Goal: Task Accomplishment & Management: Complete application form

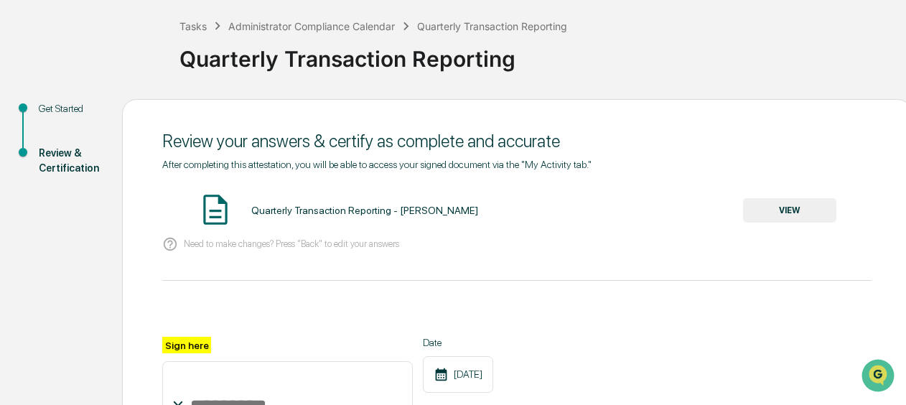
click at [815, 210] on button "VIEW" at bounding box center [789, 210] width 93 height 24
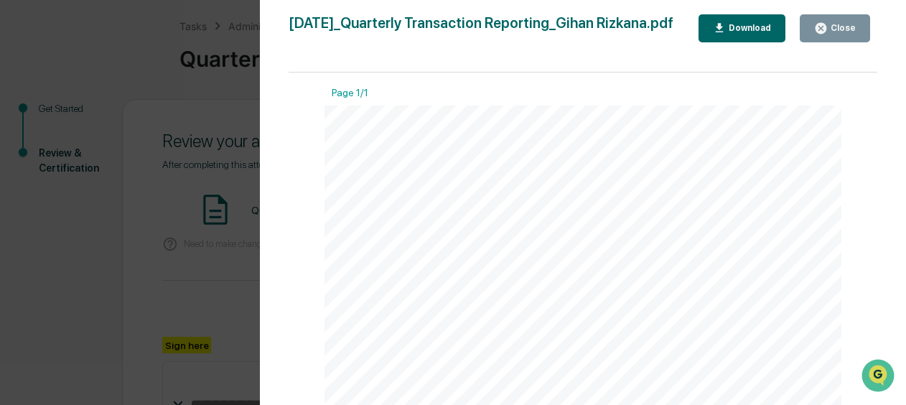
click at [755, 33] on div "Download" at bounding box center [742, 29] width 59 height 14
click at [861, 32] on button "Close" at bounding box center [835, 28] width 70 height 28
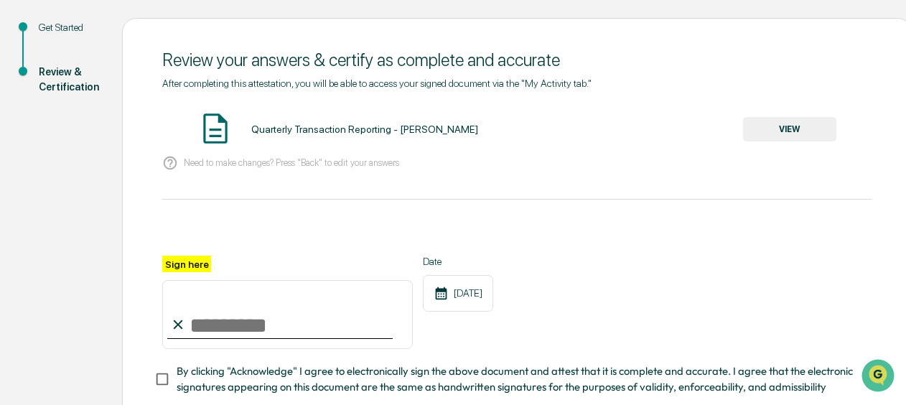
scroll to position [215, 0]
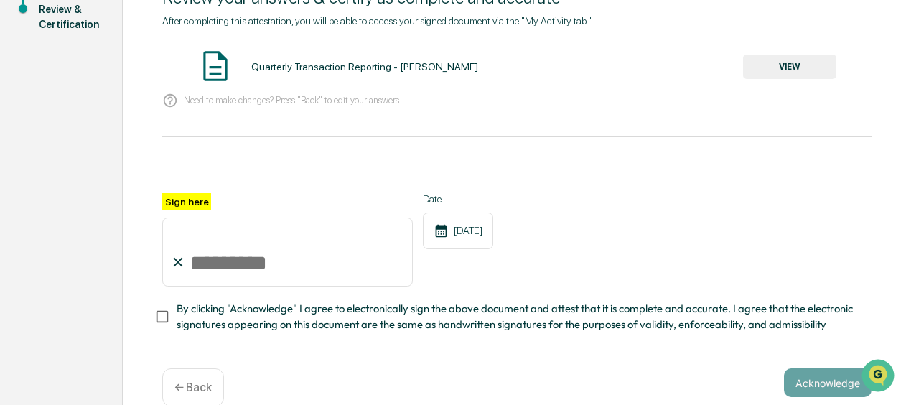
click at [264, 120] on div "After completing this attestation, you will be able to access your signed docum…" at bounding box center [516, 174] width 709 height 318
click at [267, 100] on p "Need to make changes? Press "Back" to edit your answers" at bounding box center [291, 100] width 215 height 11
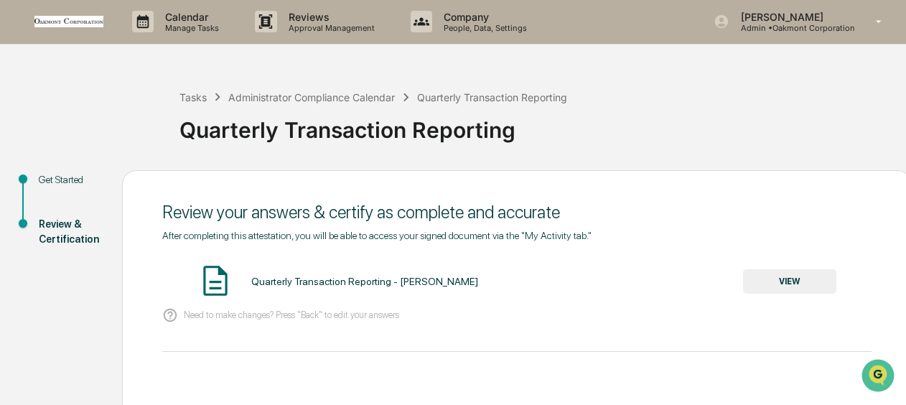
scroll to position [0, 0]
click at [59, 184] on div "Get Started" at bounding box center [69, 180] width 60 height 15
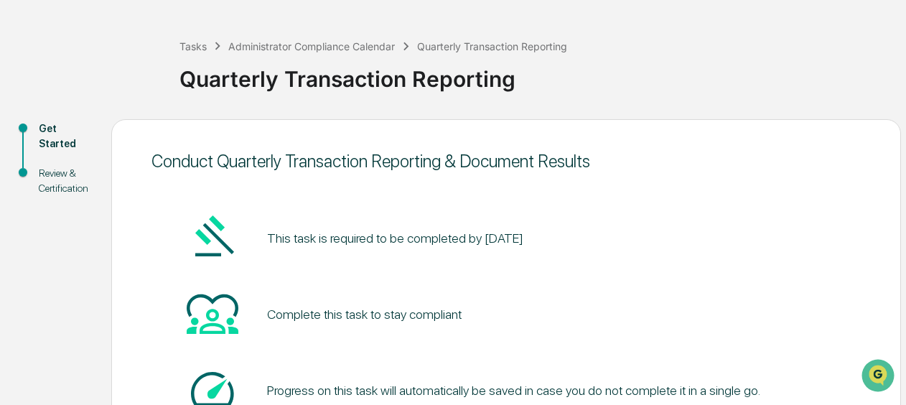
scroll to position [72, 0]
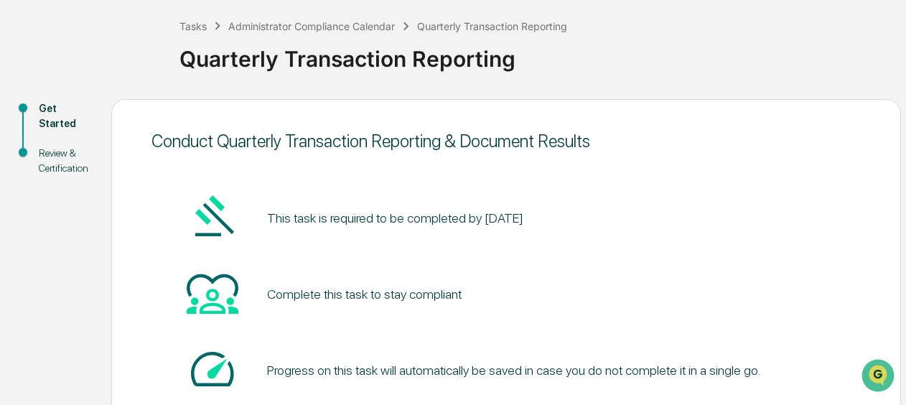
click at [291, 297] on div "Complete this task to stay compliant" at bounding box center [364, 293] width 195 height 15
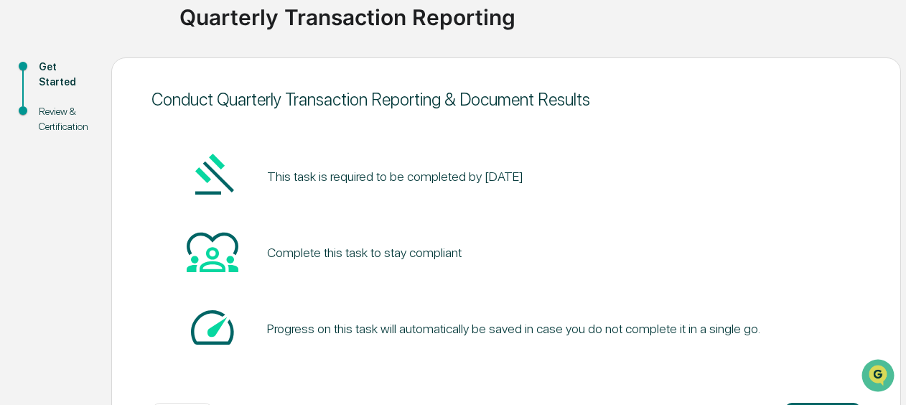
scroll to position [144, 0]
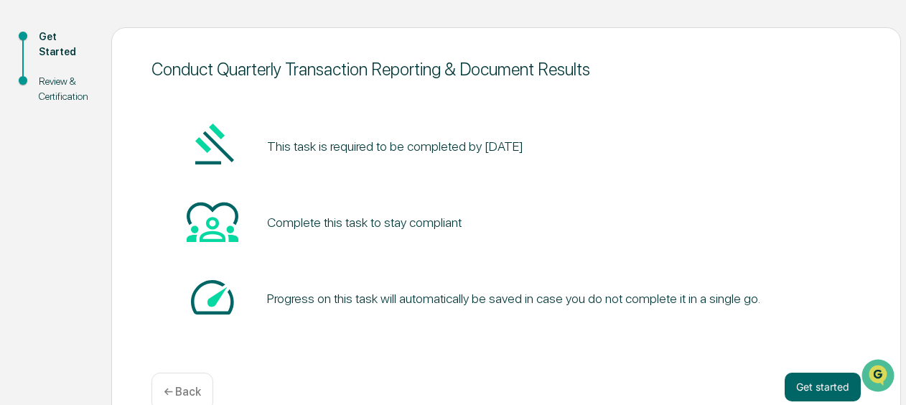
click at [340, 300] on div "Progress on this task will automatically be saved in case you do not complete i…" at bounding box center [513, 298] width 493 height 15
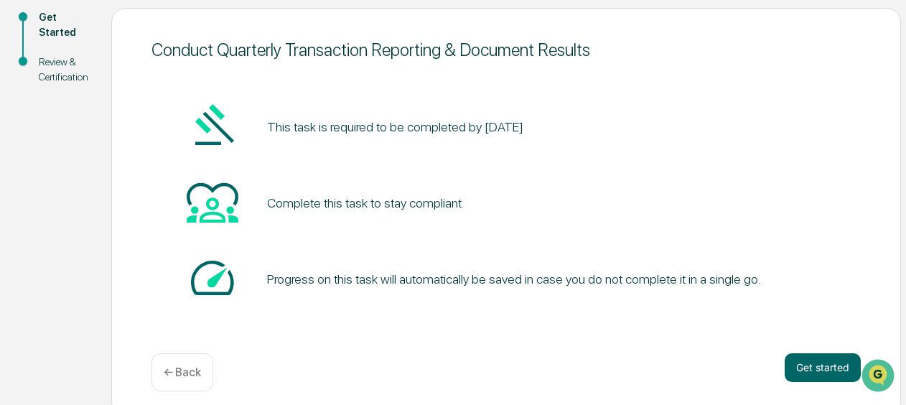
scroll to position [174, 0]
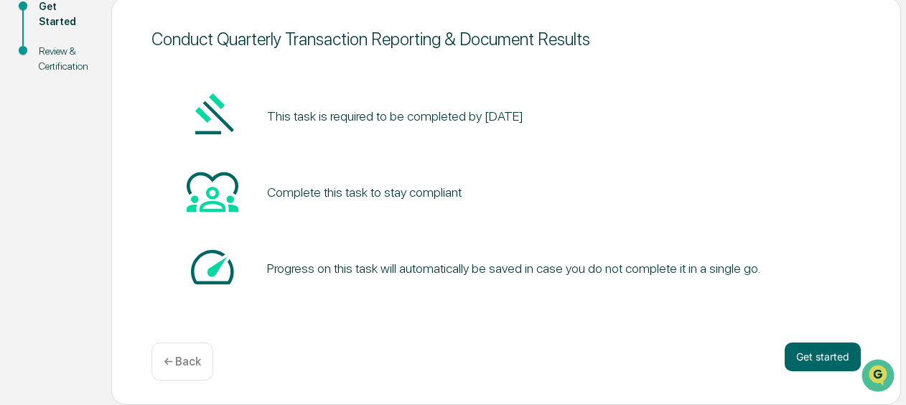
click at [337, 269] on div "Progress on this task will automatically be saved in case you do not complete i…" at bounding box center [513, 268] width 493 height 15
click at [45, 61] on div "Review & Certification" at bounding box center [64, 59] width 50 height 30
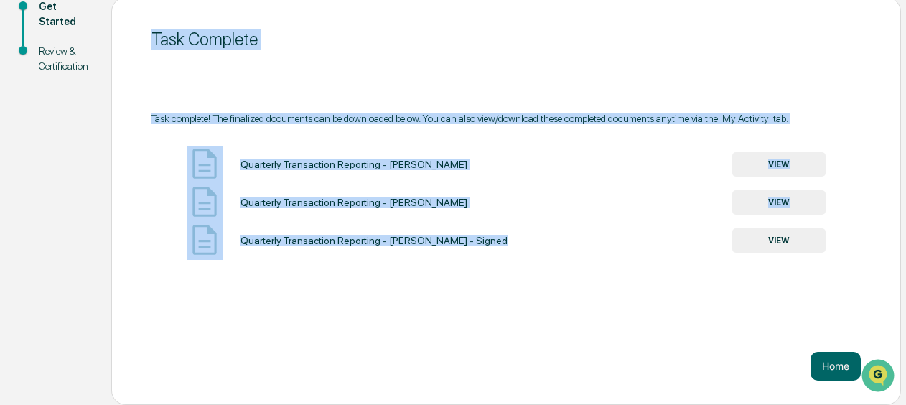
drag, startPoint x: 484, startPoint y: 240, endPoint x: 146, endPoint y: 36, distance: 395.2
click at [146, 36] on div "Task Complete Task complete! The finalized documents can be downloaded below. Y…" at bounding box center [506, 201] width 790 height 408
drag, startPoint x: 146, startPoint y: 36, endPoint x: 149, endPoint y: 76, distance: 40.3
click at [149, 76] on div "Task Complete Task complete! The finalized documents can be downloaded below. Y…" at bounding box center [506, 201] width 790 height 408
click at [153, 55] on div "Task Complete" at bounding box center [505, 39] width 709 height 35
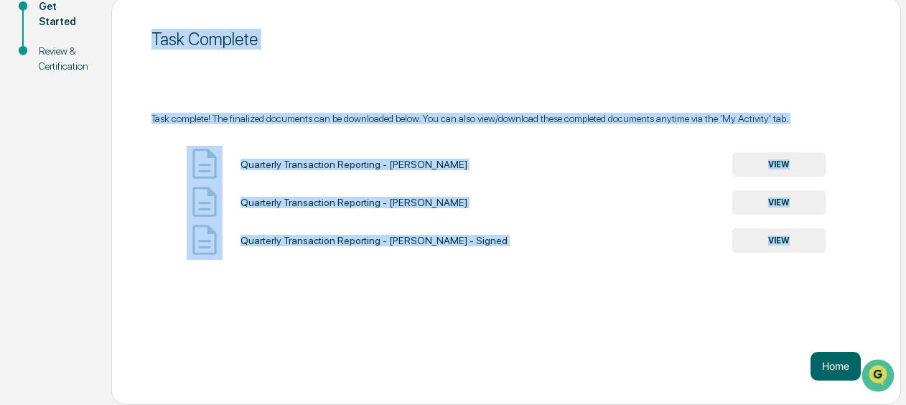
drag, startPoint x: 151, startPoint y: 37, endPoint x: 813, endPoint y: 254, distance: 696.4
click at [813, 254] on div "Task Complete Task complete! The finalized documents can be downloaded below. Y…" at bounding box center [506, 201] width 790 height 408
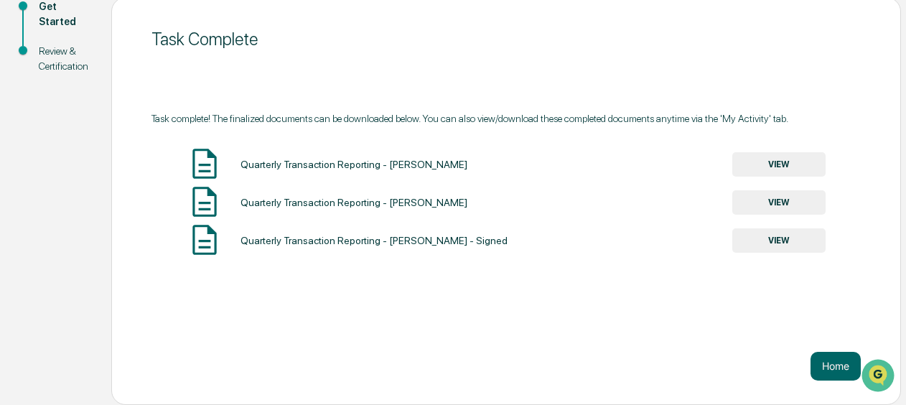
drag, startPoint x: 813, startPoint y: 254, endPoint x: 810, endPoint y: 276, distance: 22.4
click at [810, 276] on div "Task complete! The finalized documents can be downloaded below. You can also vi…" at bounding box center [505, 197] width 709 height 169
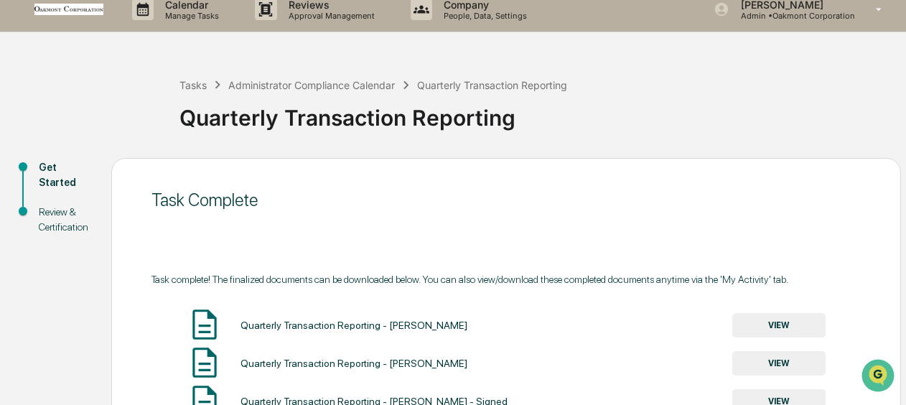
scroll to position [0, 0]
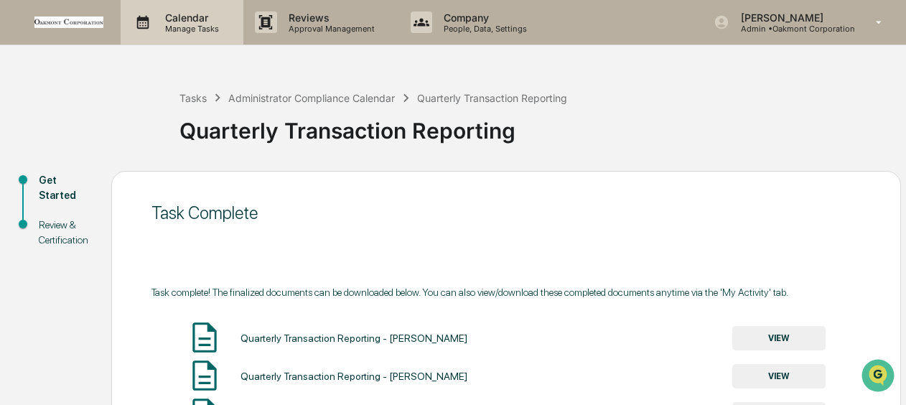
click at [205, 29] on p "Manage Tasks" at bounding box center [190, 29] width 72 height 10
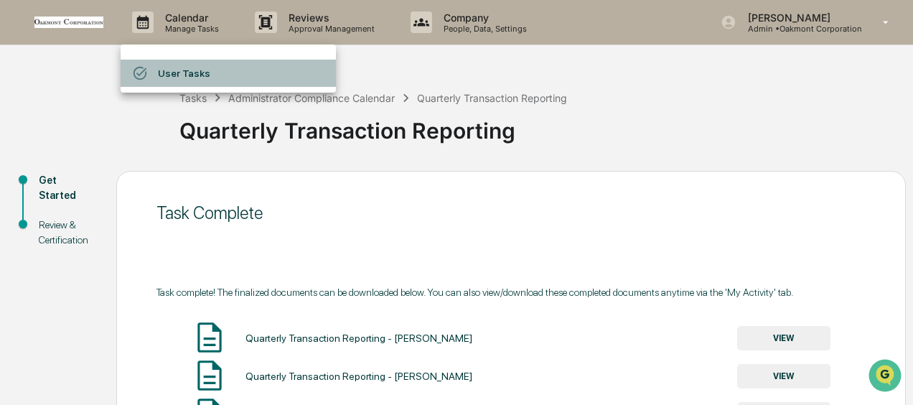
click at [182, 68] on li "User Tasks" at bounding box center [228, 73] width 215 height 27
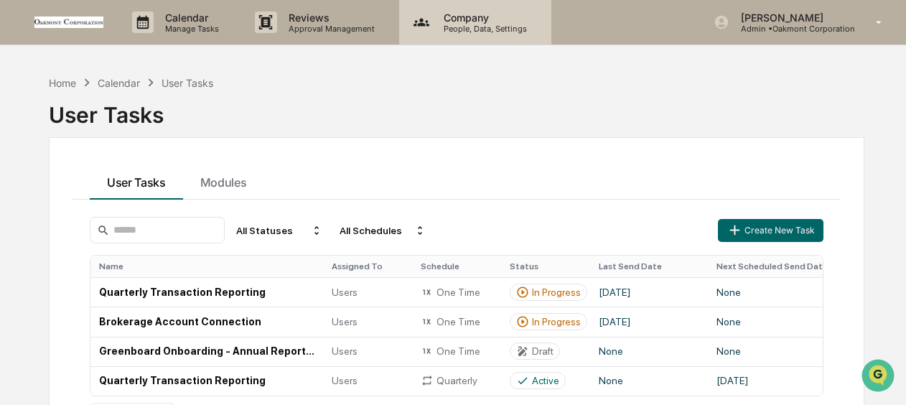
click at [451, 17] on p "Company" at bounding box center [483, 17] width 102 height 12
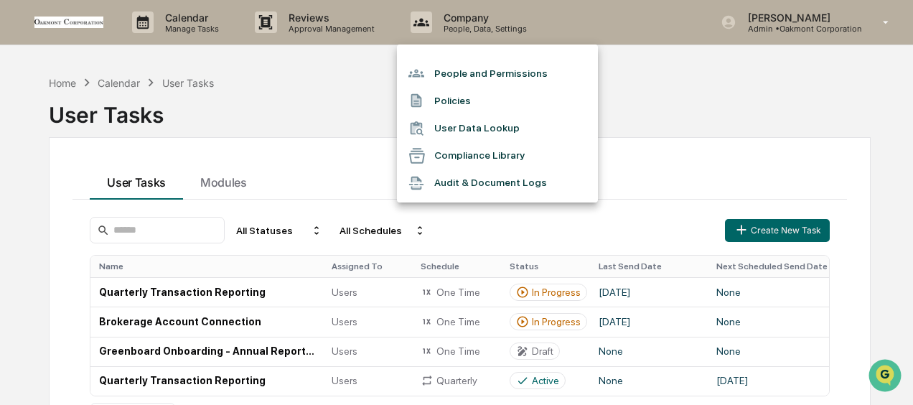
click at [464, 78] on li "People and Permissions" at bounding box center [497, 73] width 201 height 27
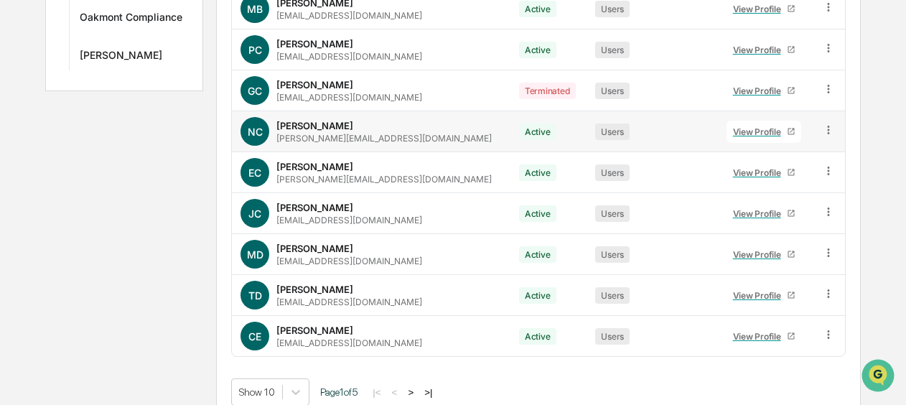
scroll to position [340, 0]
